Goal: Complete application form

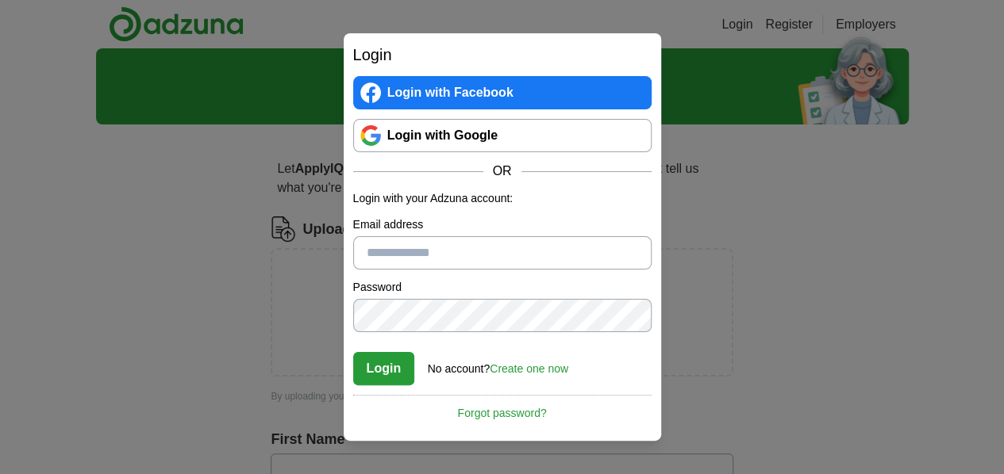
click at [441, 142] on link "Login with Google" at bounding box center [502, 135] width 298 height 33
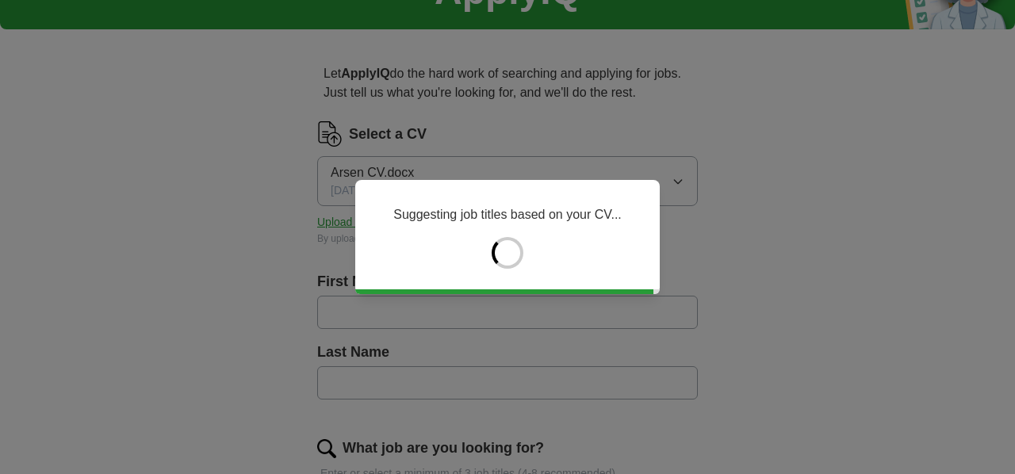
type input "*****"
type input "******"
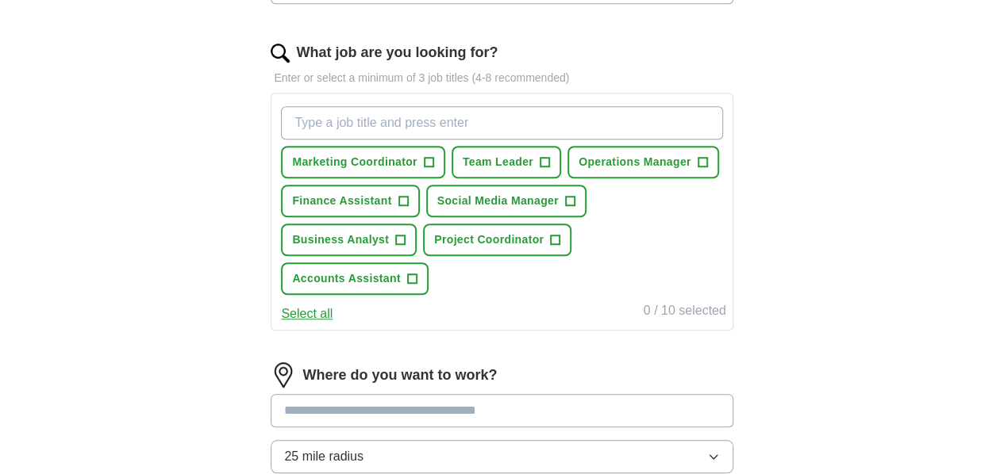
scroll to position [498, 0]
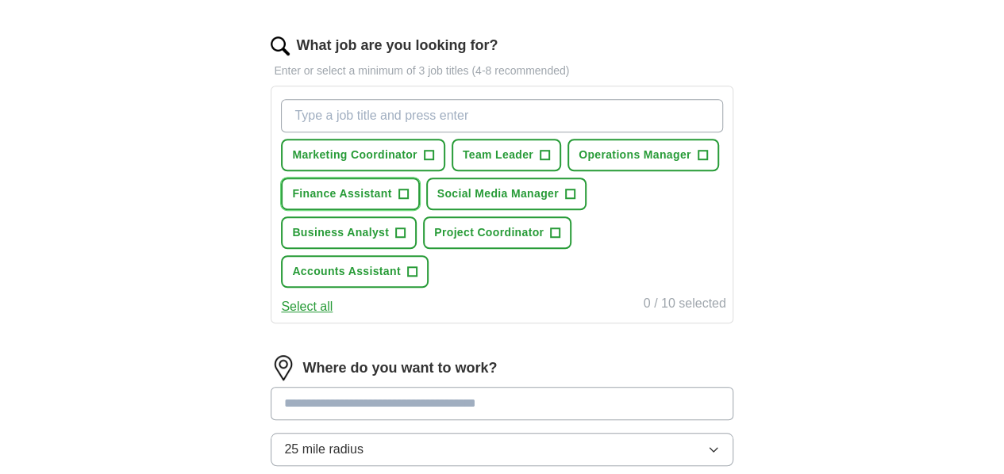
click at [391, 188] on span "Finance Assistant" at bounding box center [341, 194] width 99 height 17
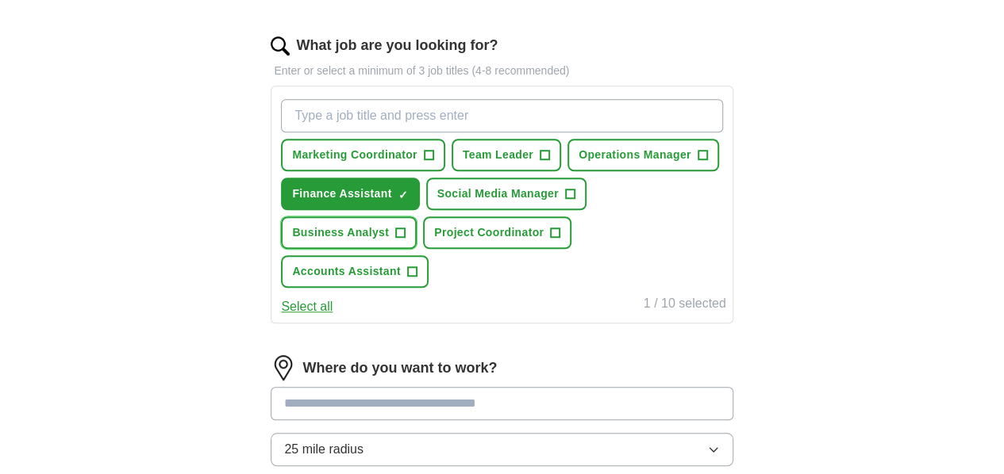
click at [389, 231] on span "Business Analyst" at bounding box center [340, 233] width 97 height 17
click at [400, 266] on span "Accounts Assistant" at bounding box center [346, 271] width 108 height 17
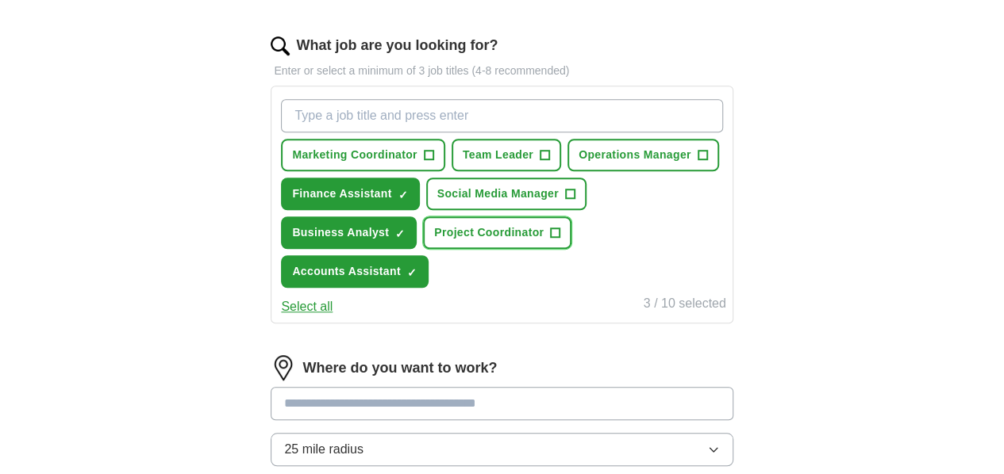
click at [551, 240] on span "+" at bounding box center [556, 233] width 10 height 13
click at [477, 123] on input "What job are you looking for?" at bounding box center [501, 115] width 441 height 33
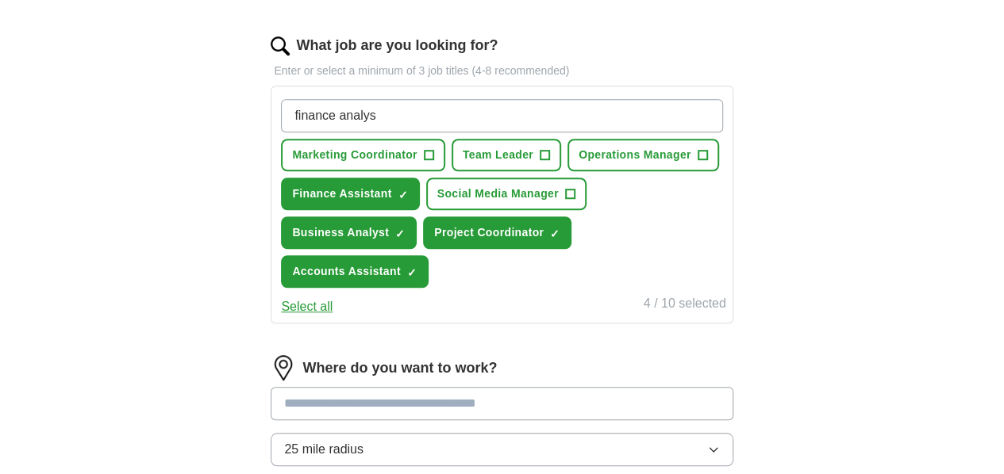
type input "finance analyst"
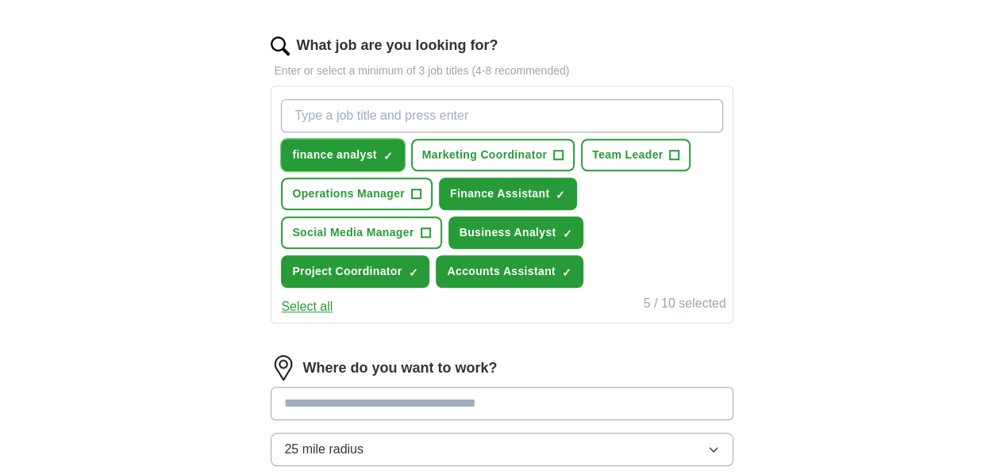
click at [404, 148] on button "finance analyst ✓ ×" at bounding box center [342, 155] width 123 height 33
click at [409, 110] on input "What job are you looking for?" at bounding box center [501, 115] width 441 height 33
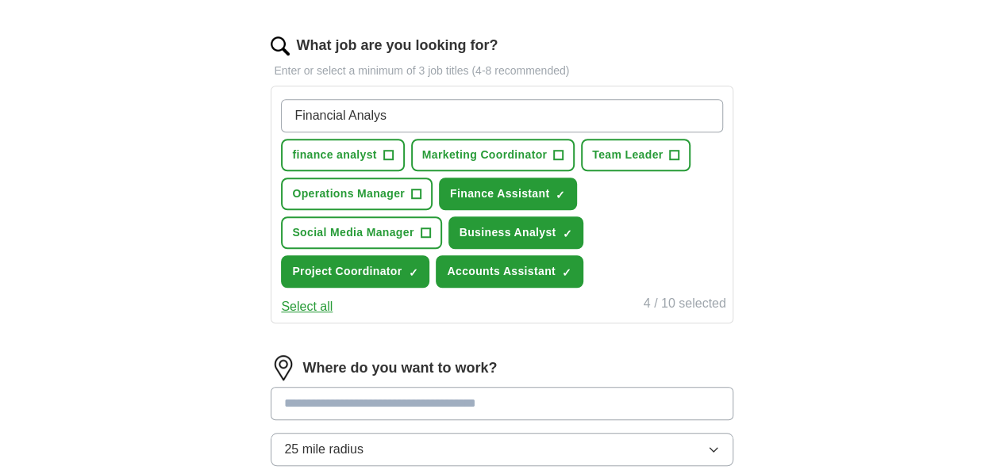
type input "Financial Analyst"
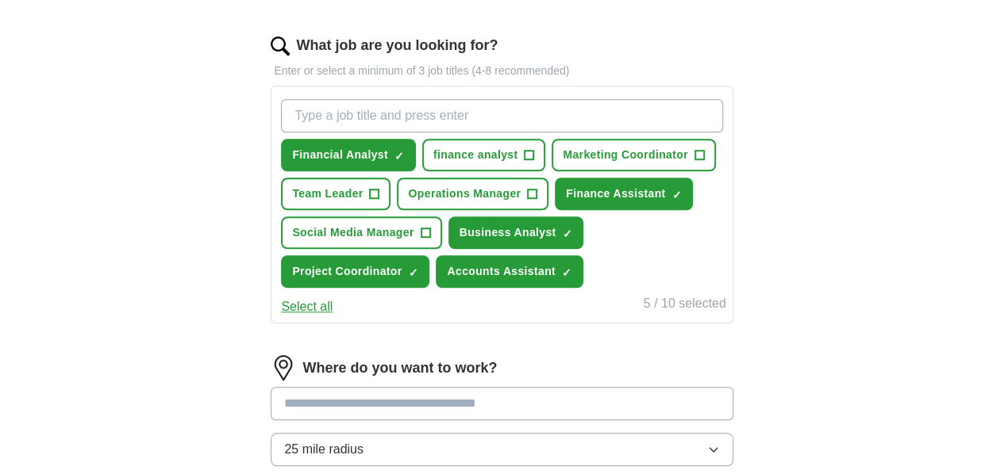
click at [409, 110] on input "What job are you looking for?" at bounding box center [501, 115] width 441 height 33
click at [434, 117] on input "What job are you looking for?" at bounding box center [501, 115] width 441 height 33
type input "Junior Accountant"
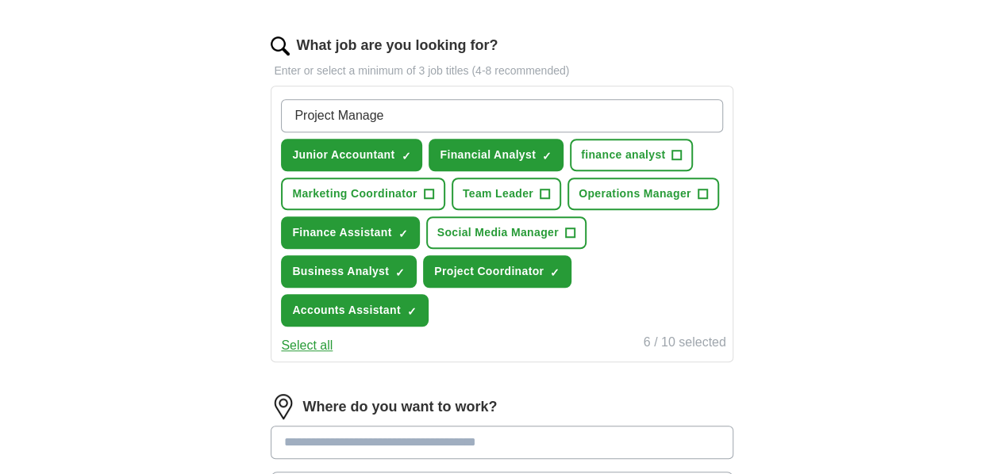
type input "Project Manager"
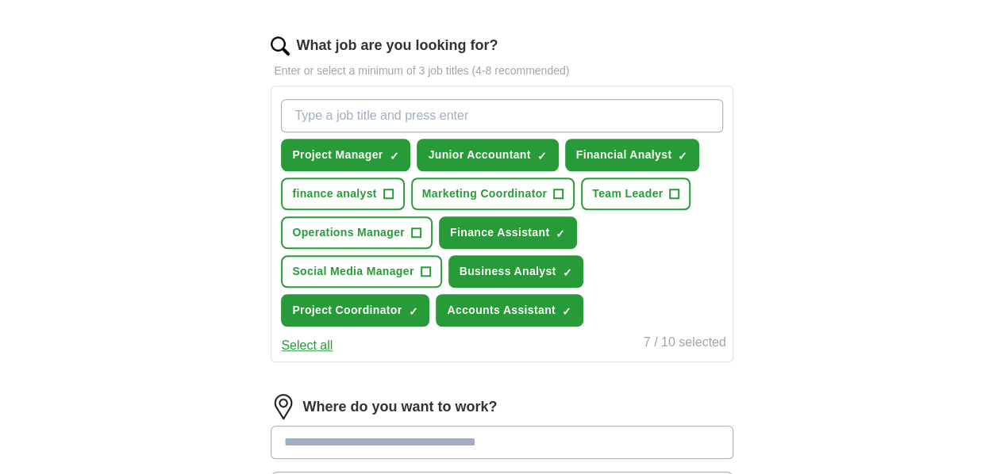
click at [434, 117] on input "What job are you looking for?" at bounding box center [501, 115] width 441 height 33
click at [528, 107] on input "What job are you looking for?" at bounding box center [501, 115] width 441 height 33
type input "Assistant Manager"
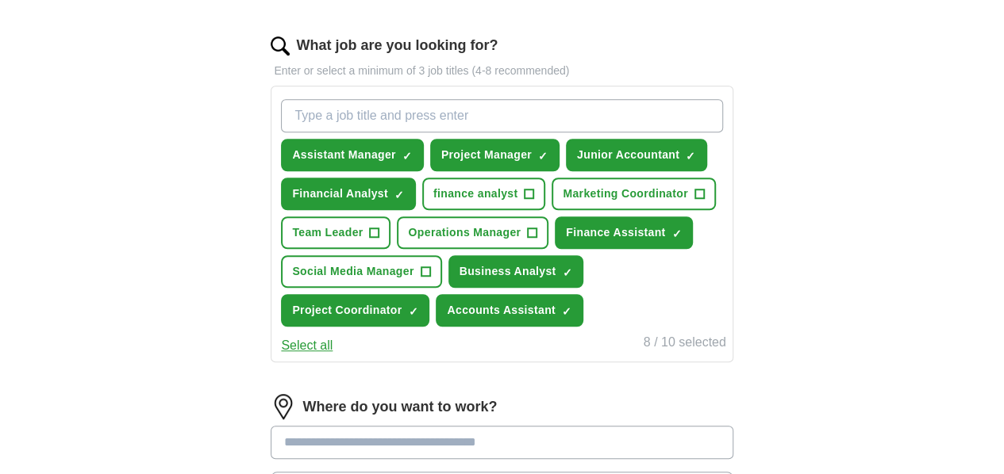
click at [475, 103] on input "What job are you looking for?" at bounding box center [501, 115] width 441 height 33
type input "Trainee Manager"
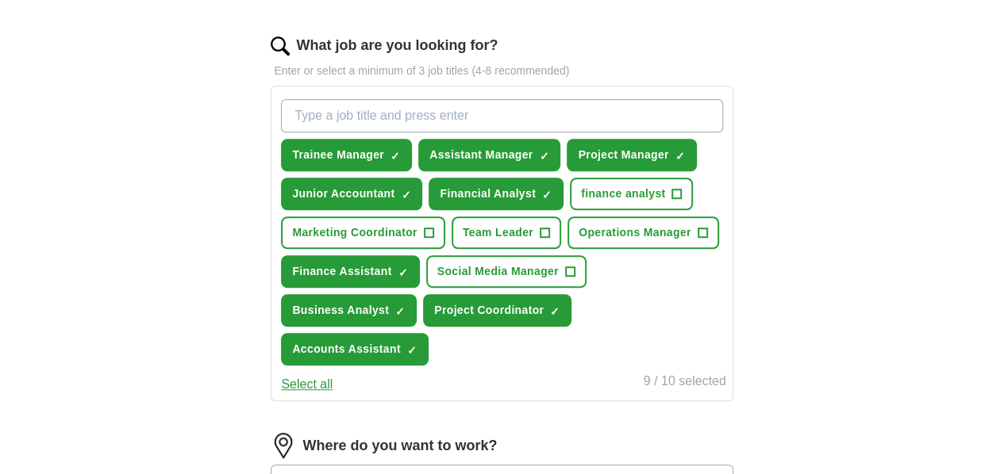
click at [475, 103] on input "What job are you looking for?" at bounding box center [501, 115] width 441 height 33
type input "Marketing Executive"
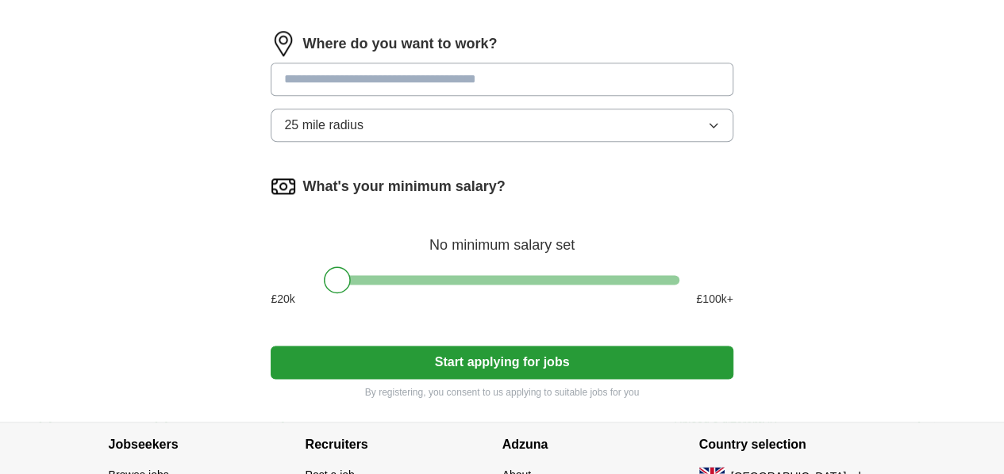
scroll to position [914, 0]
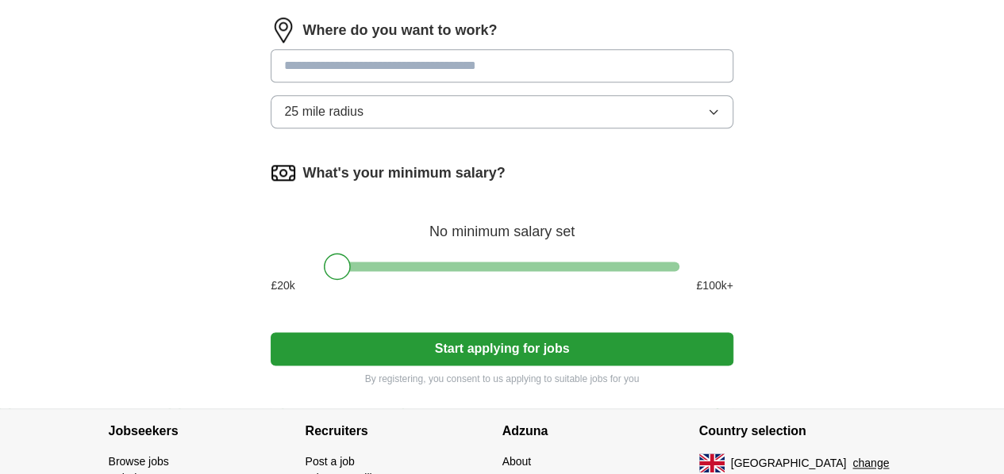
click at [470, 83] on input at bounding box center [502, 65] width 462 height 33
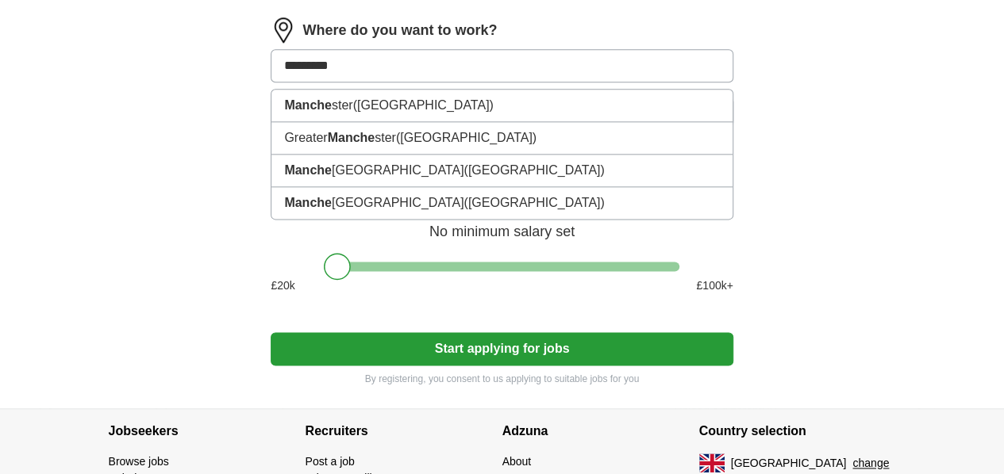
type input "**********"
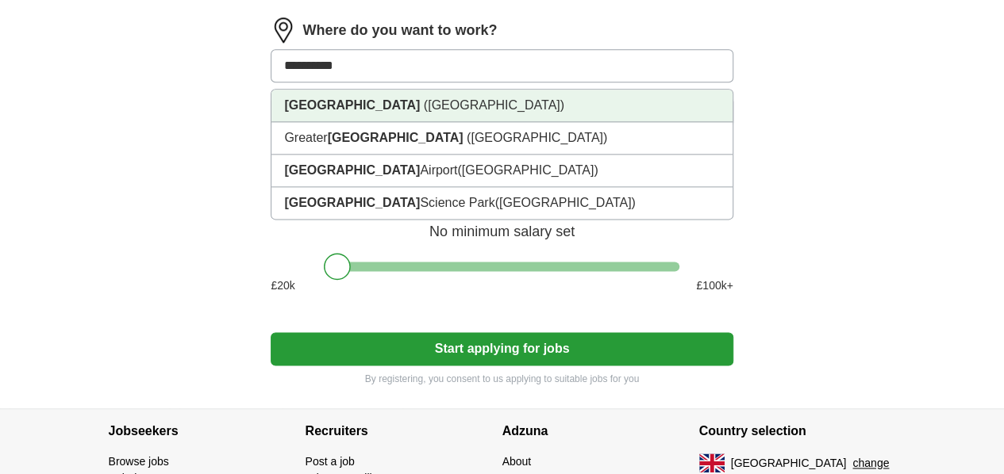
click at [472, 122] on li "Manchester (Greater Manchester)" at bounding box center [501, 106] width 460 height 33
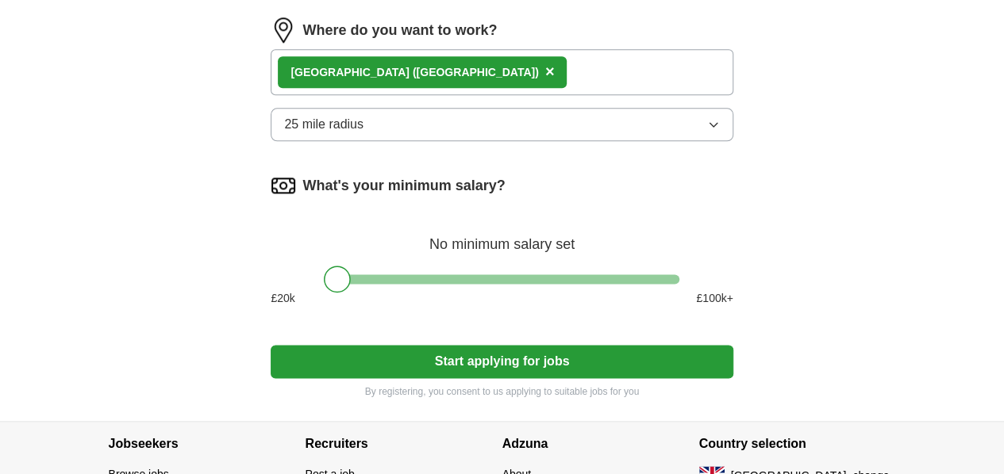
click at [483, 141] on button "25 mile radius" at bounding box center [502, 124] width 462 height 33
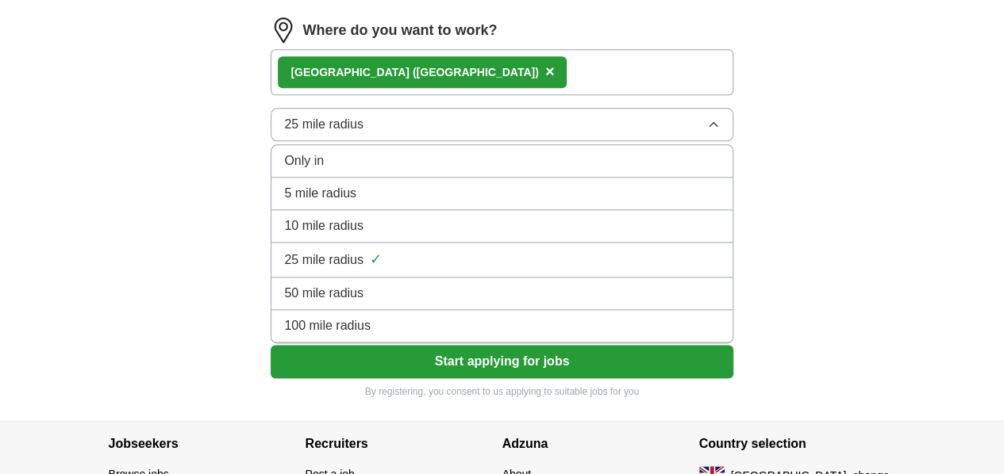
click at [370, 336] on span "100 mile radius" at bounding box center [327, 326] width 86 height 19
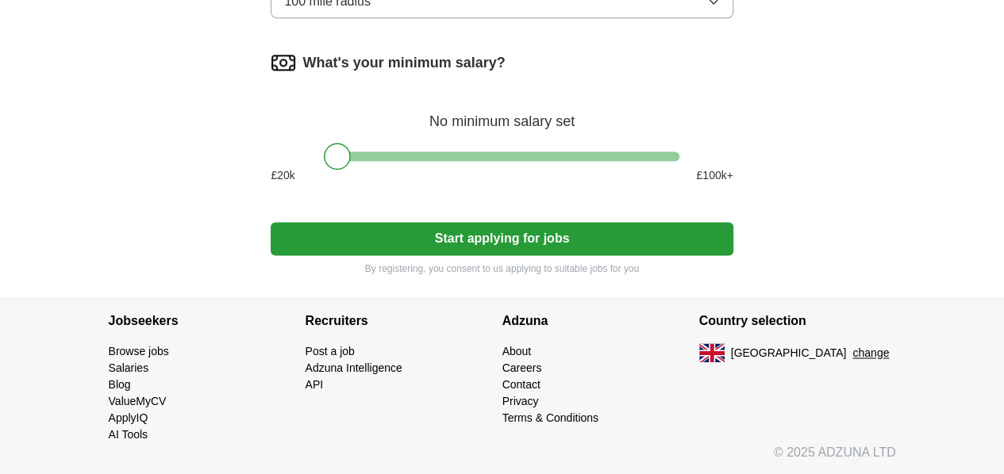
scroll to position [1042, 0]
click at [517, 255] on button "Start applying for jobs" at bounding box center [502, 237] width 462 height 33
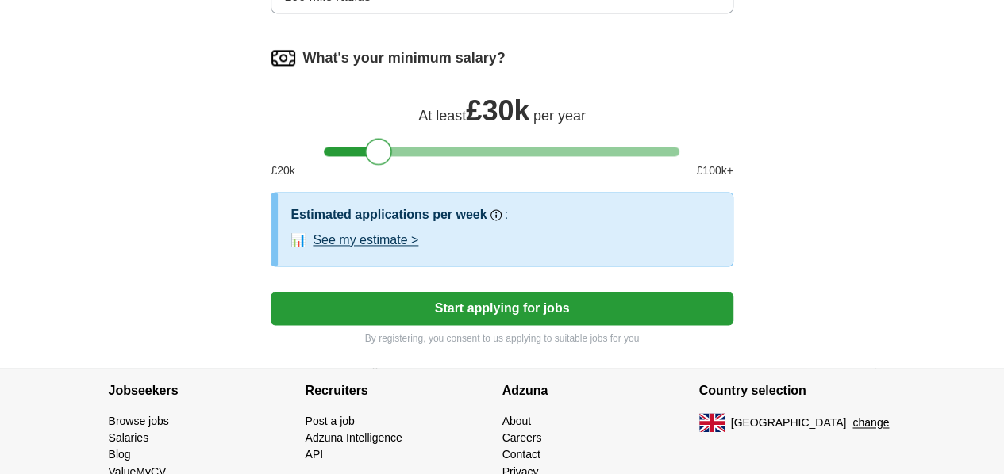
drag, startPoint x: 341, startPoint y: 231, endPoint x: 384, endPoint y: 232, distance: 42.8
click at [384, 165] on div at bounding box center [378, 151] width 27 height 27
click at [369, 165] on div at bounding box center [374, 151] width 27 height 27
click at [486, 325] on button "Start applying for jobs" at bounding box center [502, 308] width 462 height 33
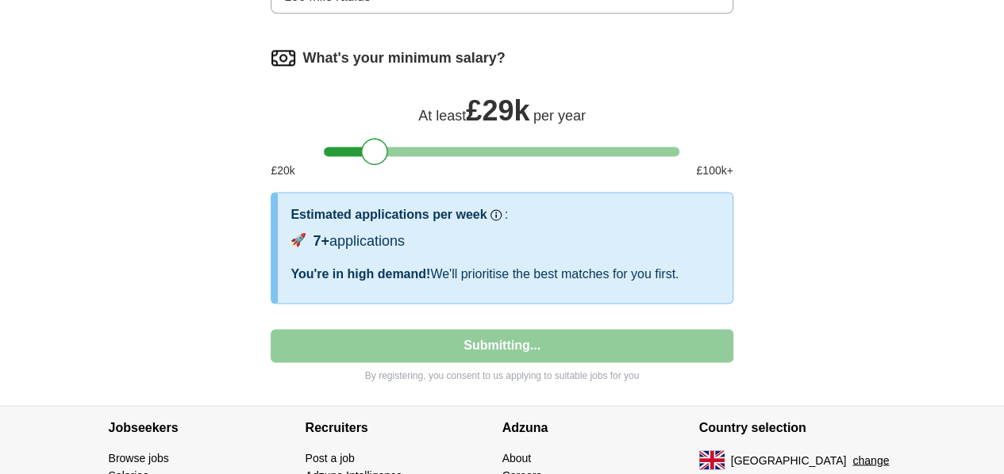
select select "**"
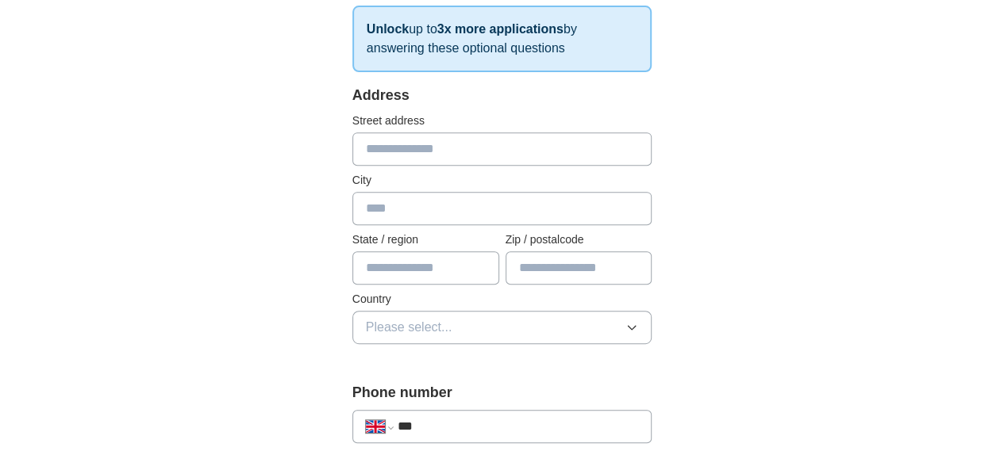
scroll to position [278, 0]
click at [370, 211] on input "text" at bounding box center [502, 209] width 300 height 33
type input "**********"
type input "******"
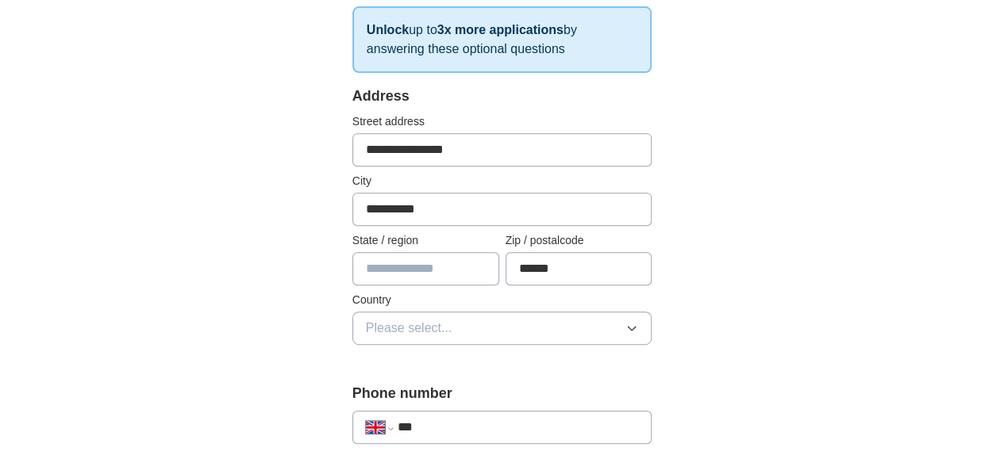
click at [432, 156] on input "**********" at bounding box center [502, 149] width 300 height 33
type input "*"
click at [572, 281] on input "******" at bounding box center [578, 268] width 147 height 33
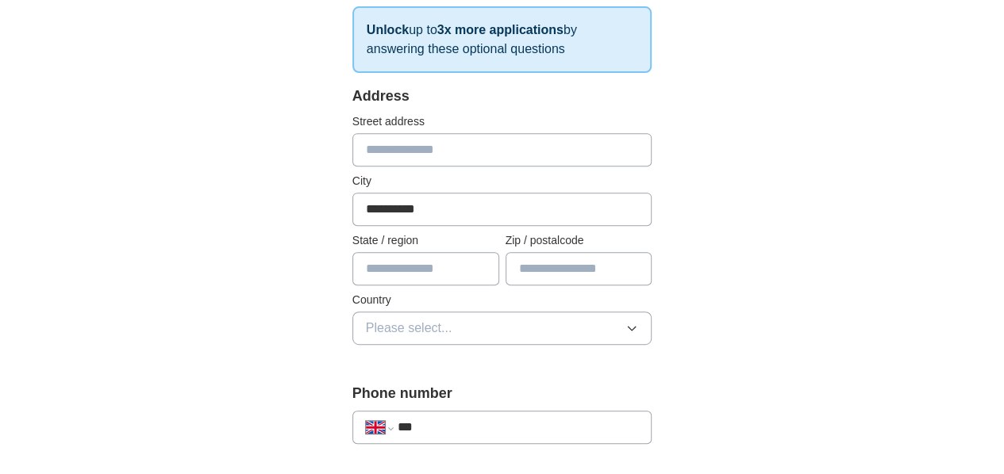
click at [428, 278] on input "text" at bounding box center [425, 268] width 147 height 33
type input "*******"
click at [412, 331] on span "Please select..." at bounding box center [409, 328] width 86 height 19
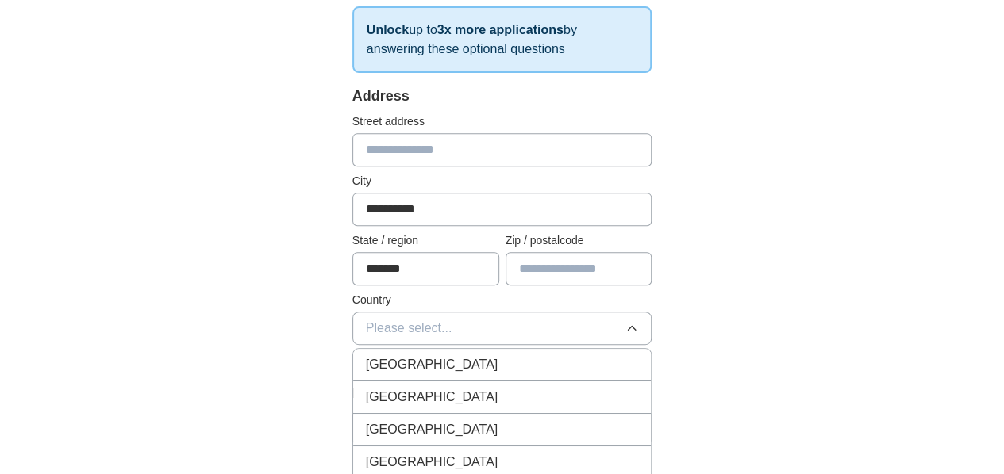
click at [419, 366] on div "[GEOGRAPHIC_DATA]" at bounding box center [502, 364] width 273 height 19
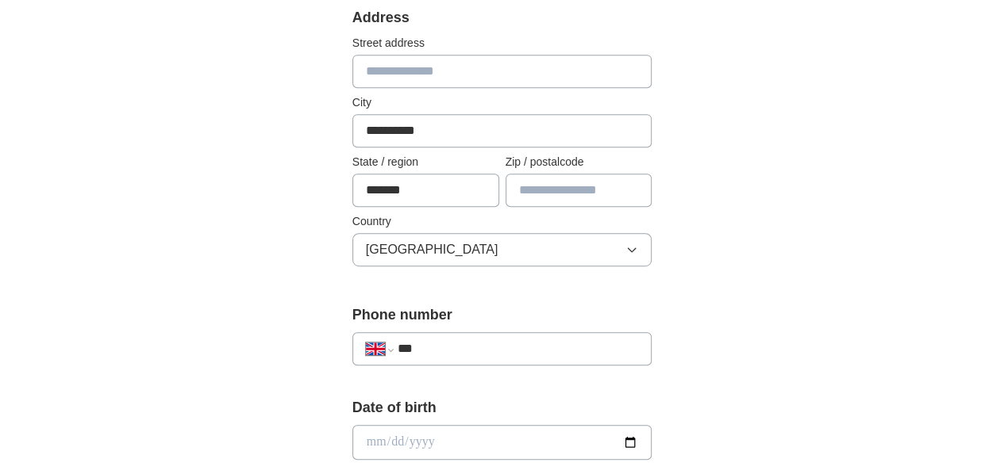
scroll to position [359, 0]
click at [424, 351] on input "***" at bounding box center [517, 347] width 241 height 19
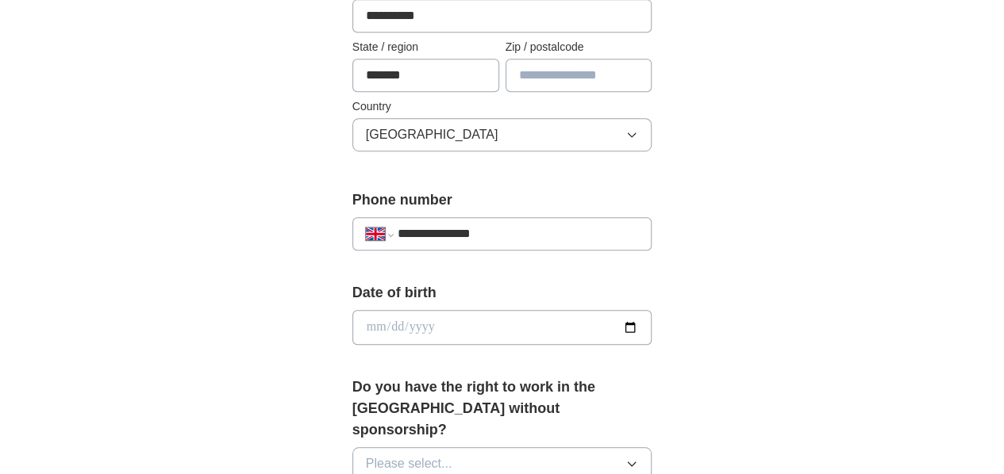
scroll to position [473, 0]
type input "**********"
click at [425, 336] on input "date" at bounding box center [502, 326] width 300 height 35
click at [652, 315] on input "date" at bounding box center [502, 326] width 300 height 35
click at [652, 321] on input "date" at bounding box center [502, 326] width 300 height 35
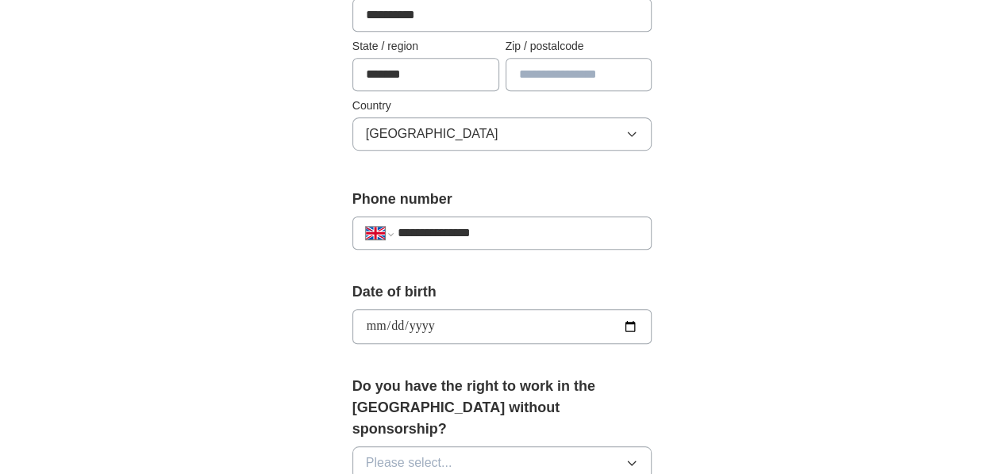
type input "**********"
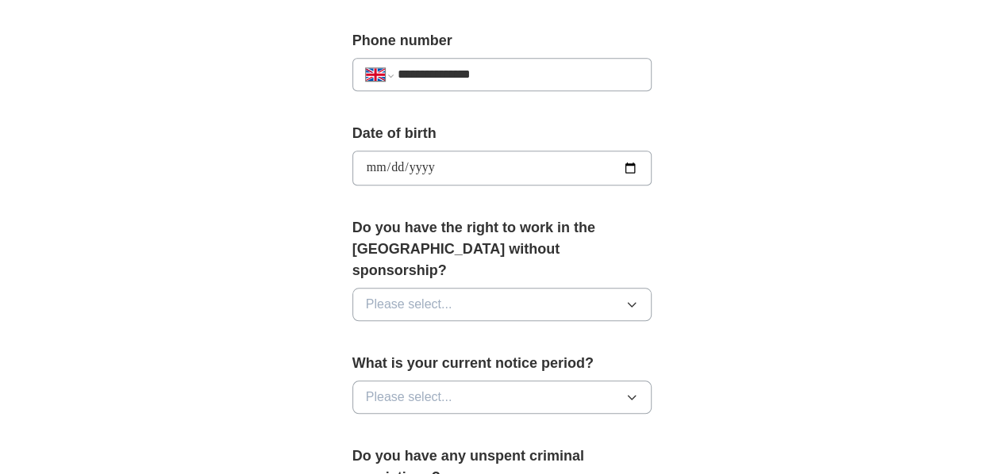
scroll to position [634, 0]
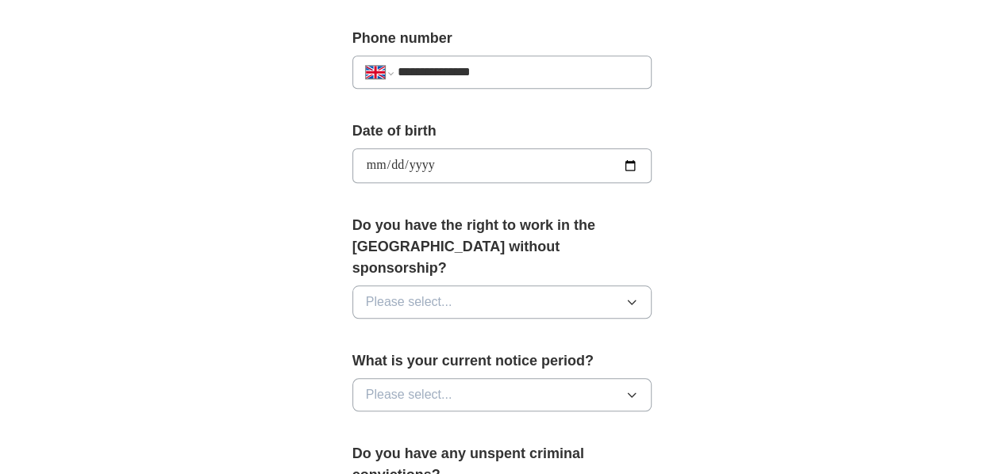
click at [438, 286] on button "Please select..." at bounding box center [502, 302] width 300 height 33
click at [392, 329] on div "Yes" at bounding box center [502, 338] width 273 height 19
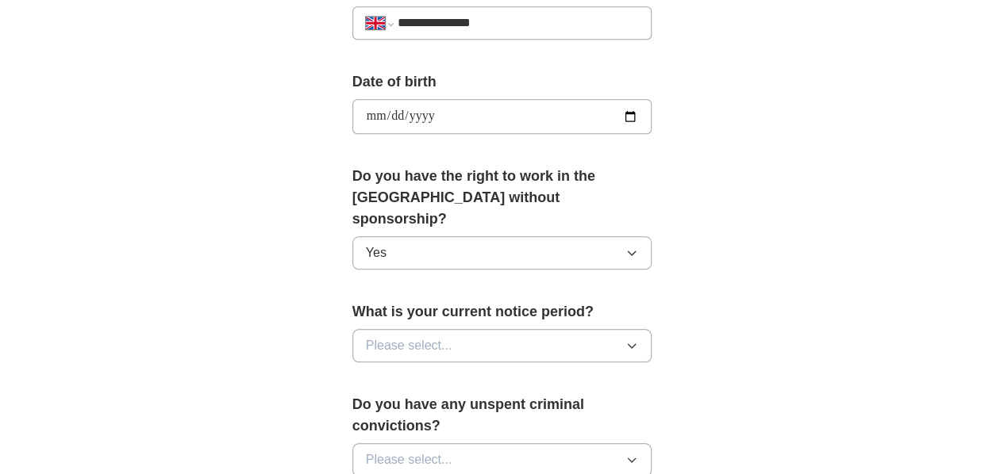
scroll to position [688, 0]
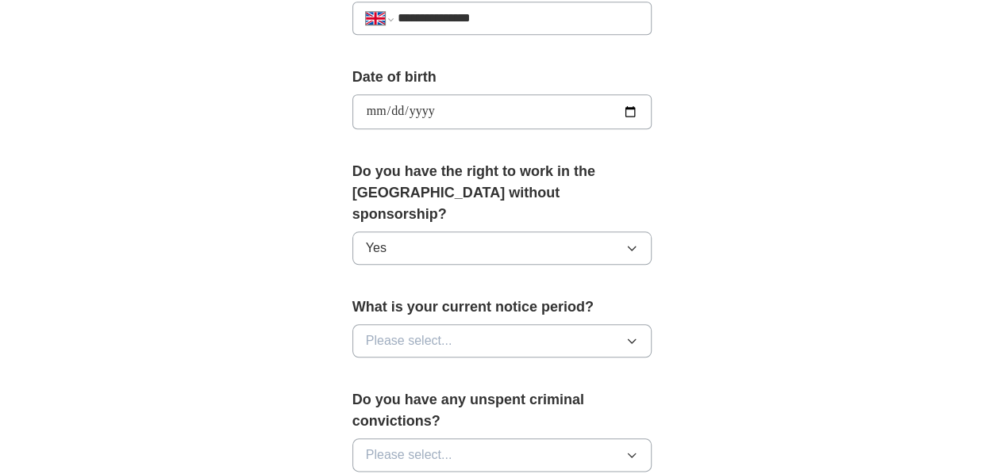
click at [392, 332] on span "Please select..." at bounding box center [409, 341] width 86 height 19
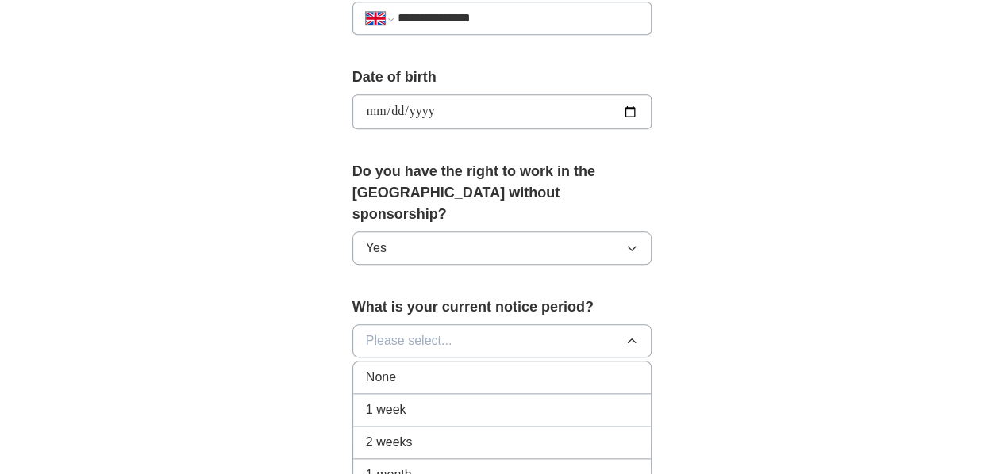
click at [381, 368] on div "None" at bounding box center [502, 377] width 273 height 19
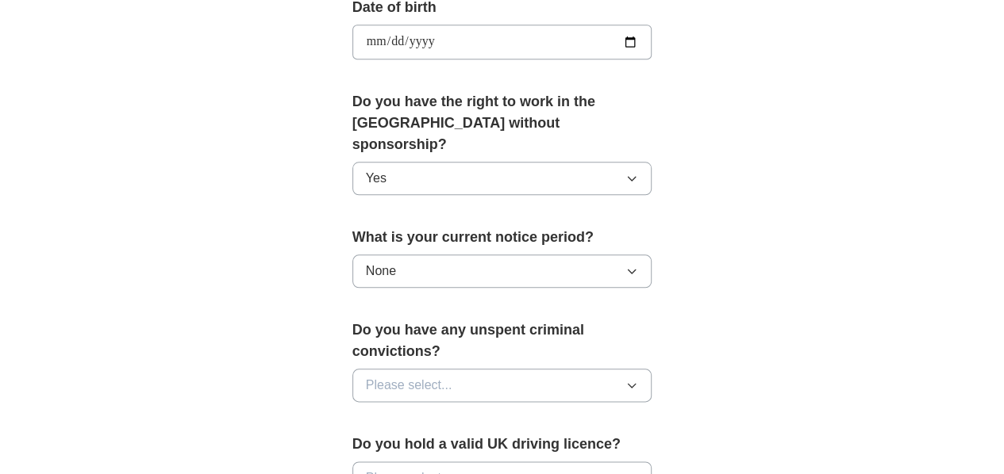
scroll to position [759, 0]
click at [383, 374] on span "Please select..." at bounding box center [409, 383] width 86 height 19
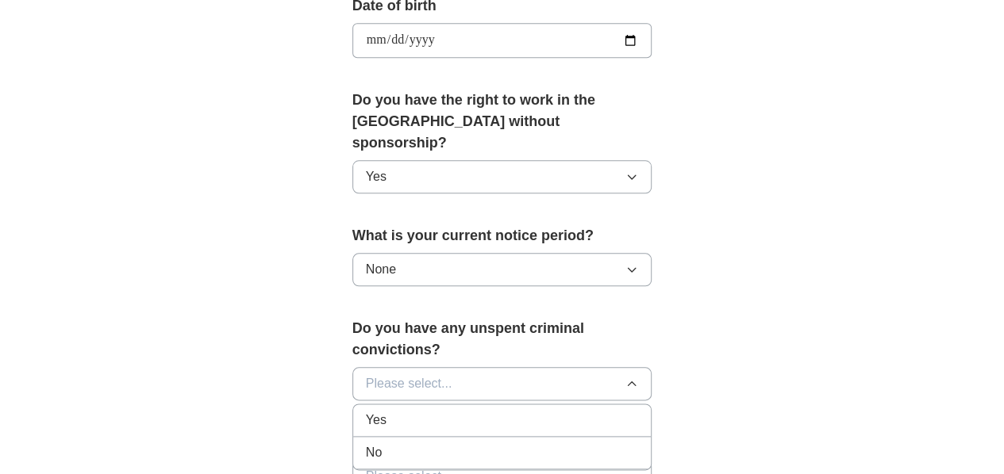
click at [366, 443] on div "No" at bounding box center [502, 452] width 273 height 19
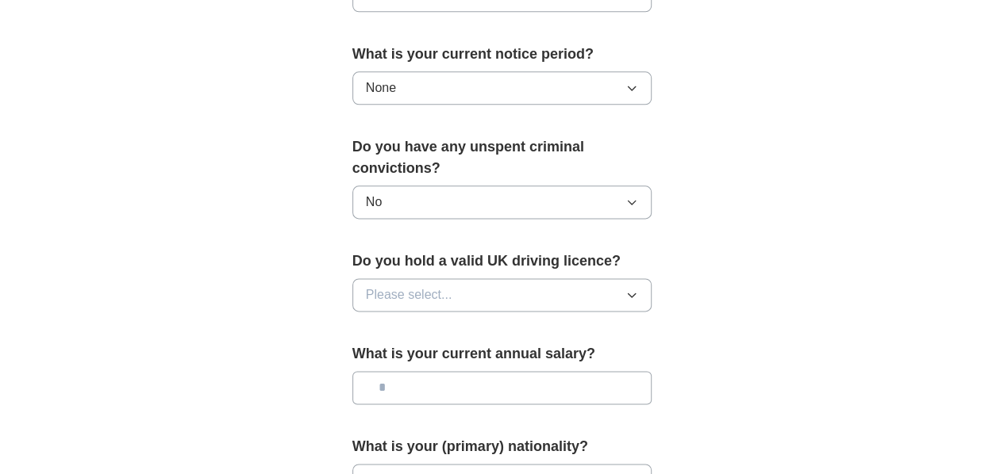
scroll to position [943, 0]
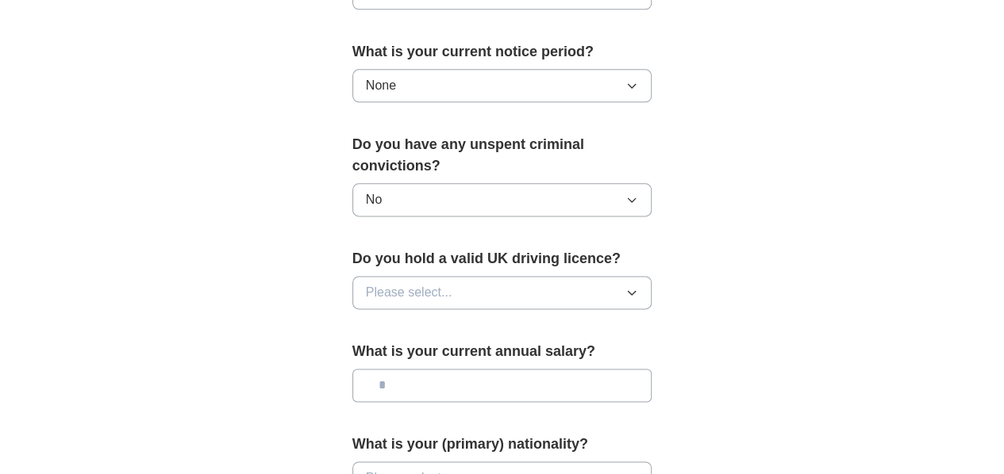
click at [573, 276] on button "Please select..." at bounding box center [502, 292] width 300 height 33
click at [486, 320] on div "Yes" at bounding box center [502, 329] width 273 height 19
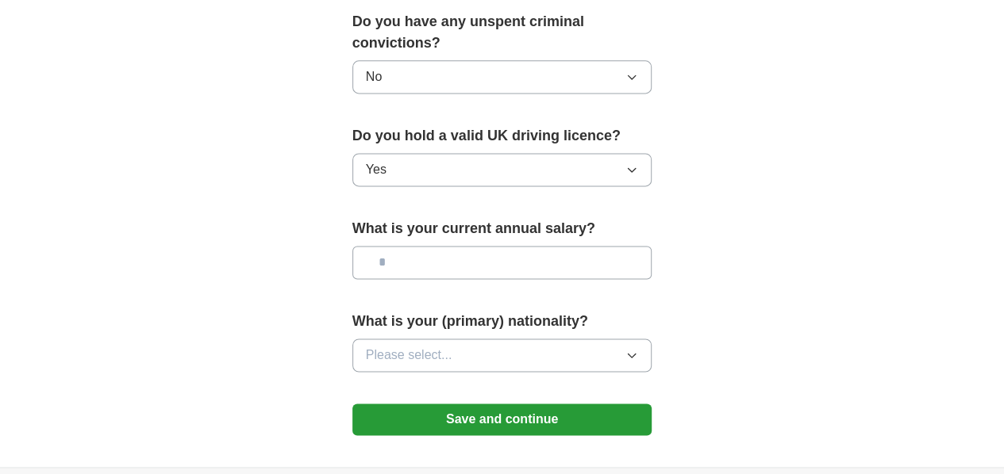
scroll to position [1074, 0]
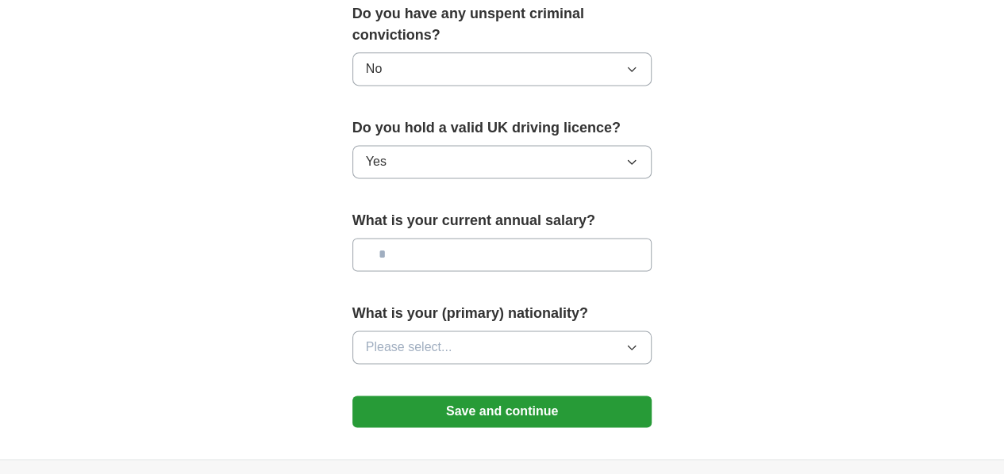
click at [497, 331] on button "Please select..." at bounding box center [502, 347] width 300 height 33
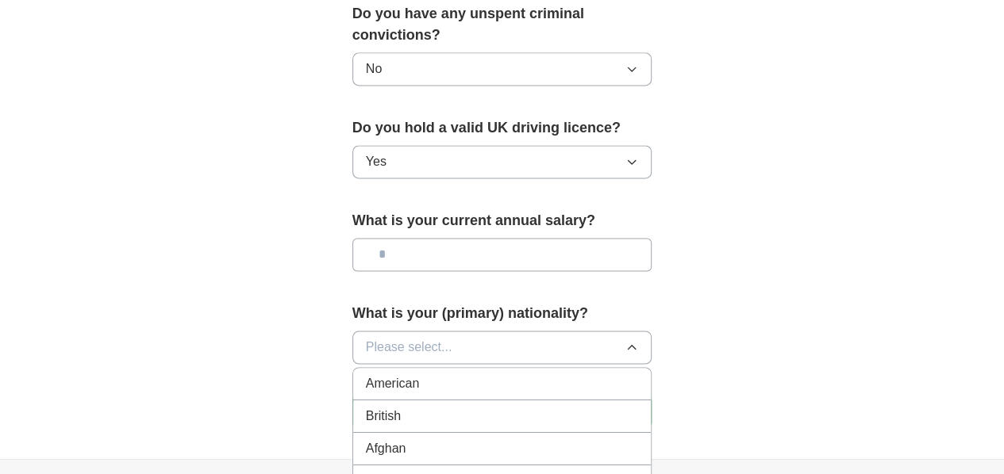
click at [397, 472] on div "Albanian" at bounding box center [502, 481] width 273 height 19
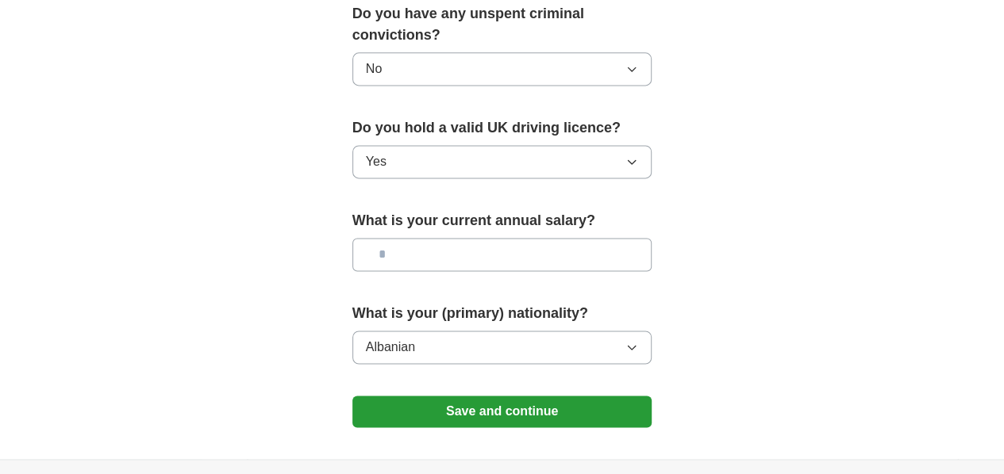
click at [446, 396] on button "Save and continue" at bounding box center [502, 412] width 300 height 32
